Goal: Navigation & Orientation: Find specific page/section

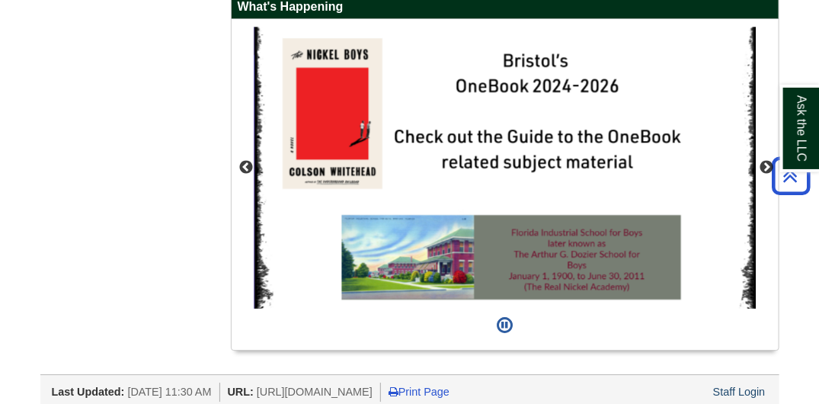
scroll to position [1365, 0]
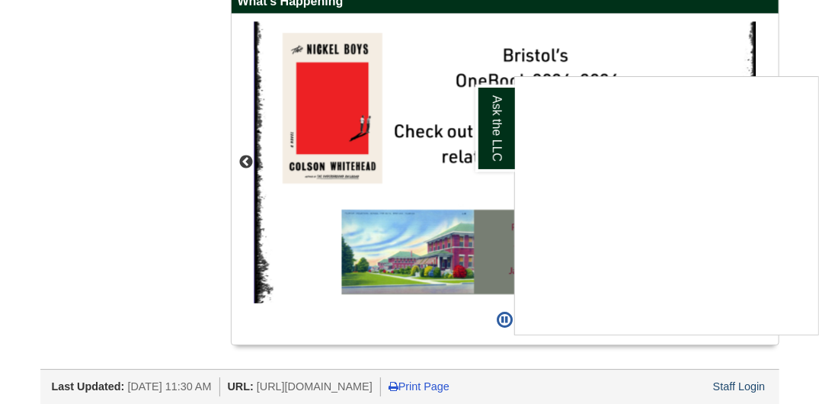
click at [245, 191] on div "Ask the LLC" at bounding box center [409, 202] width 819 height 404
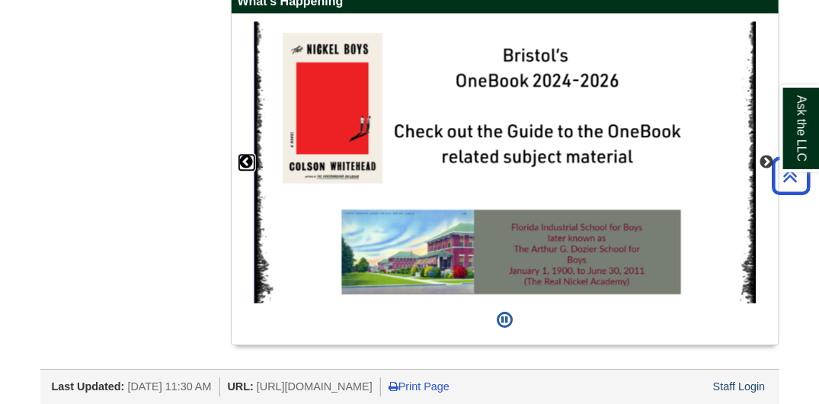
click at [245, 170] on button "Previous" at bounding box center [246, 162] width 15 height 15
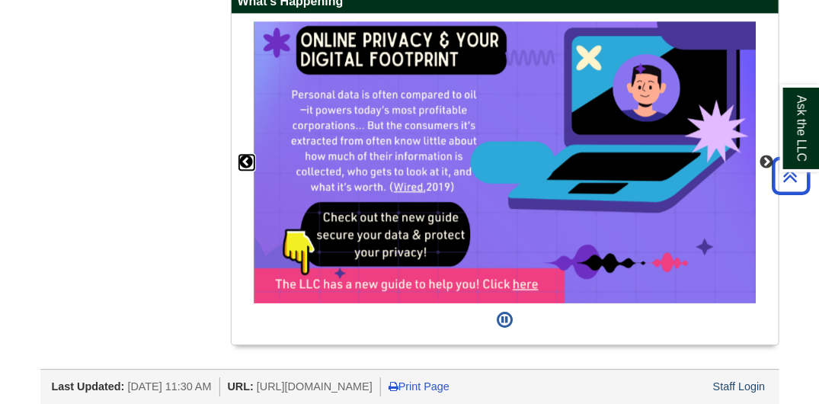
click at [245, 170] on button "Previous" at bounding box center [246, 162] width 15 height 15
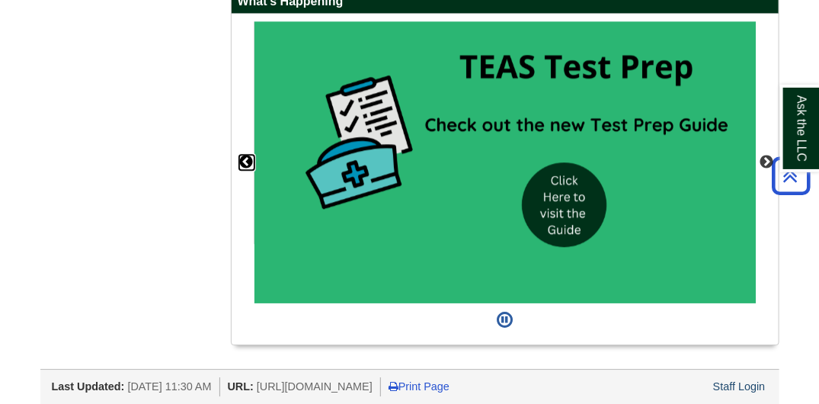
click at [245, 170] on button "Previous" at bounding box center [246, 162] width 15 height 15
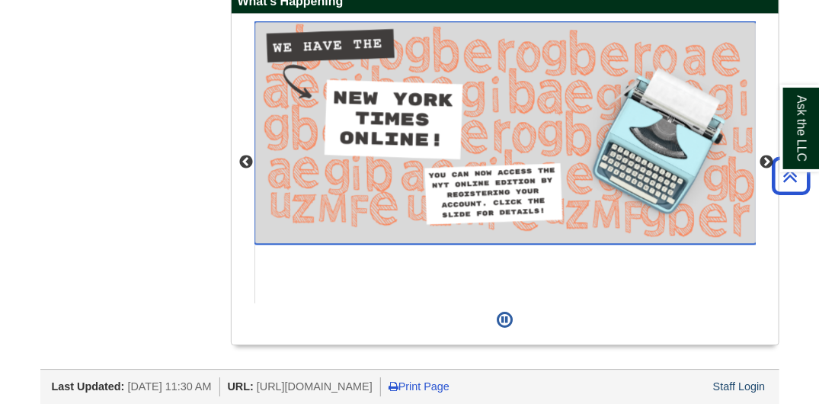
click at [522, 146] on img "slideshow" at bounding box center [505, 132] width 502 height 223
